Goal: Task Accomplishment & Management: Manage account settings

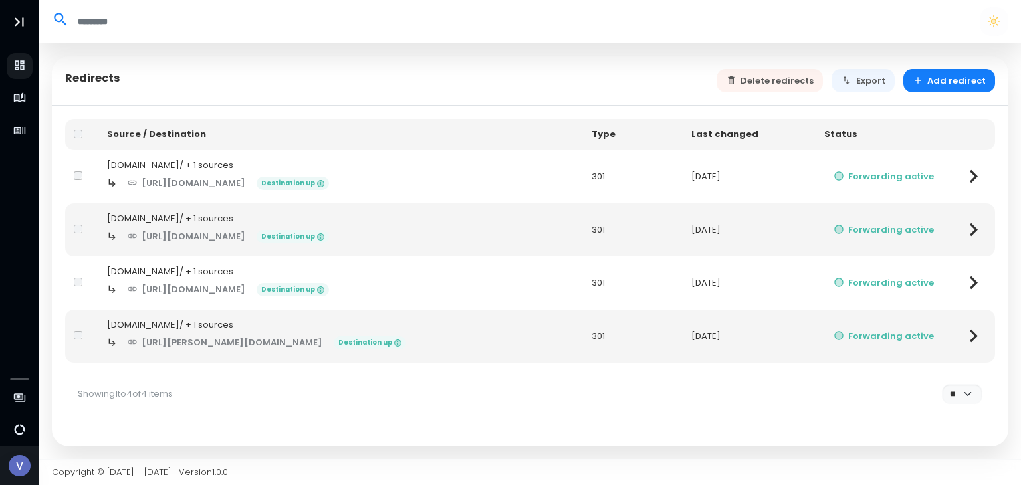
select select "**"
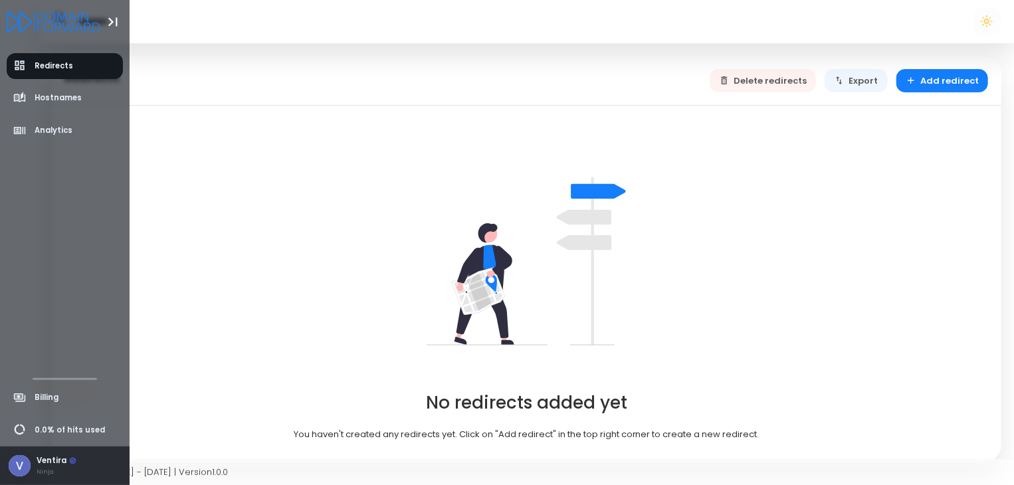
click at [37, 463] on div "Ventira" at bounding box center [57, 461] width 40 height 12
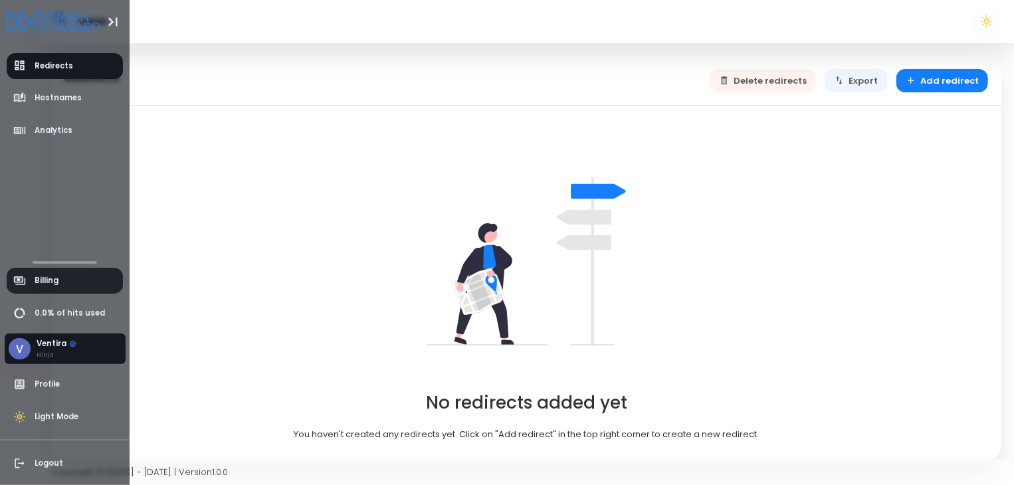
click at [51, 282] on span "Billing" at bounding box center [47, 280] width 24 height 11
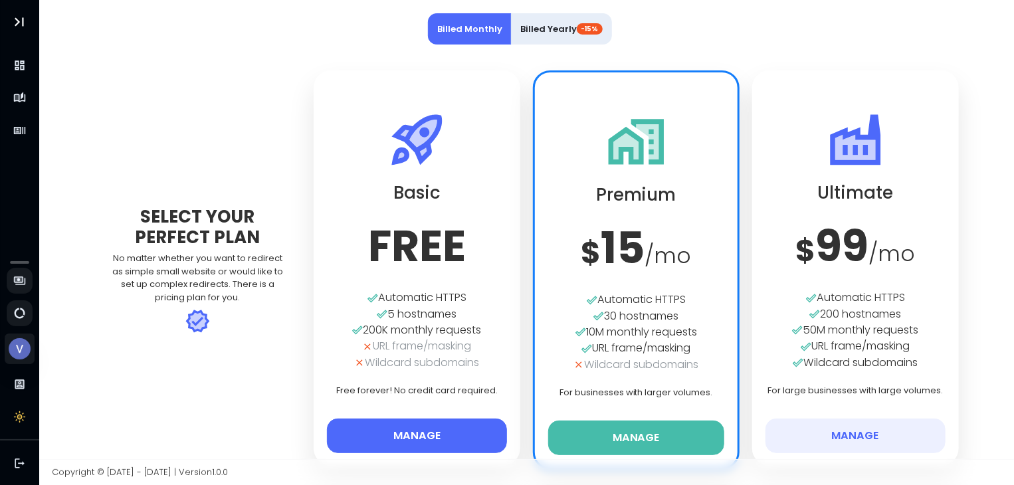
click at [433, 429] on button "Manage" at bounding box center [417, 436] width 181 height 35
click at [428, 425] on button "Manage" at bounding box center [417, 436] width 181 height 35
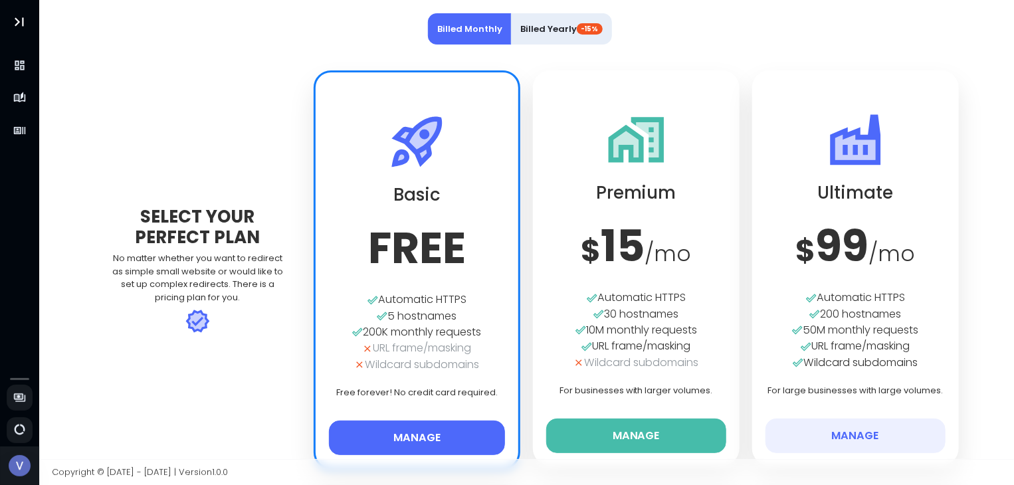
click at [419, 446] on button "Manage" at bounding box center [417, 438] width 177 height 35
